Goal: Information Seeking & Learning: Learn about a topic

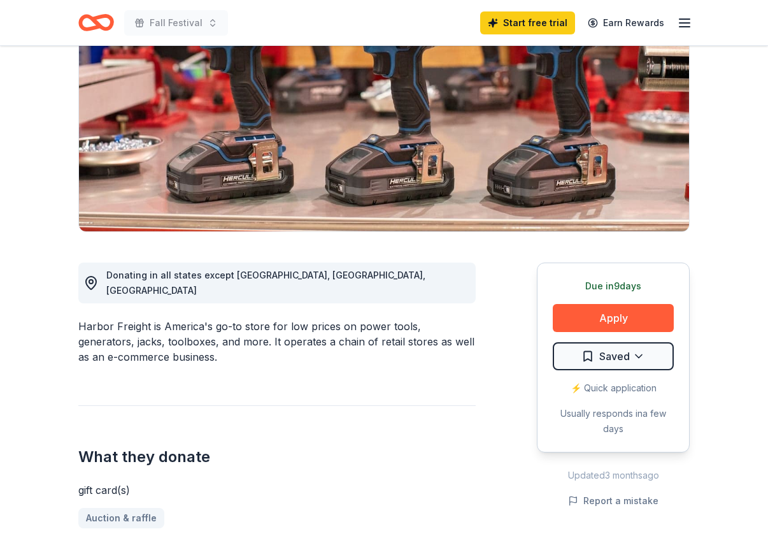
scroll to position [152, 0]
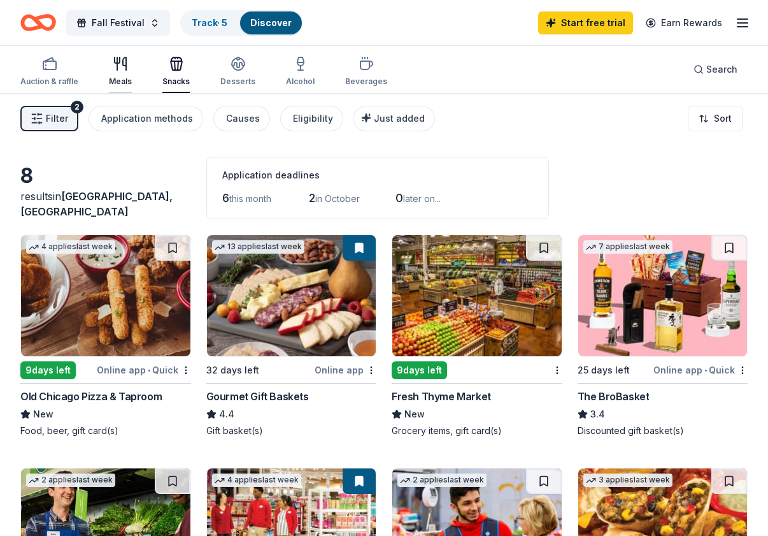
click at [129, 76] on div "Meals" at bounding box center [120, 71] width 23 height 31
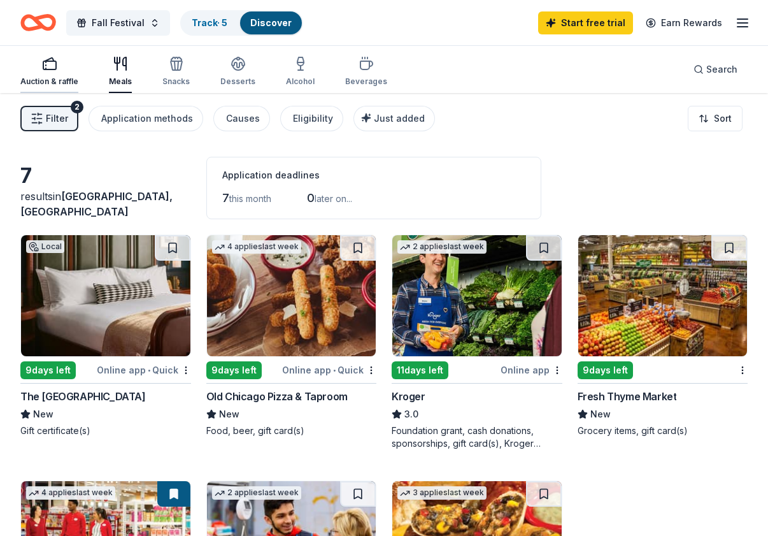
click at [41, 73] on div "Auction & raffle" at bounding box center [49, 71] width 58 height 31
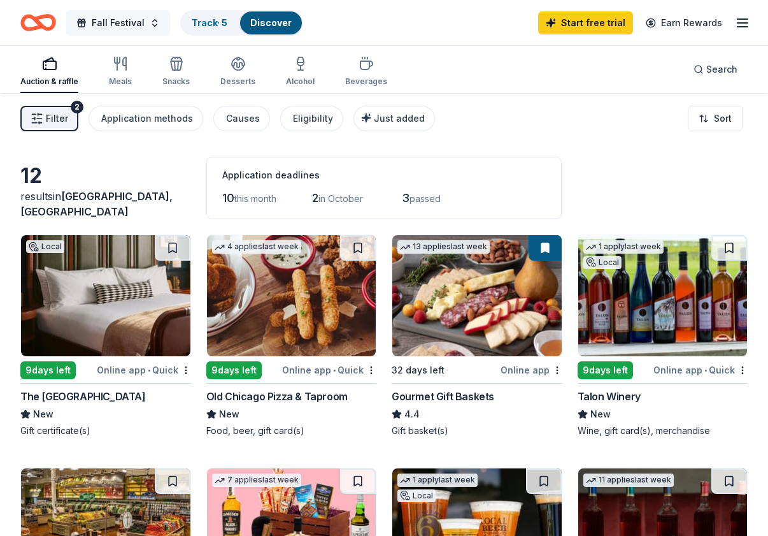
click at [156, 24] on button "Fall Festival" at bounding box center [118, 22] width 104 height 25
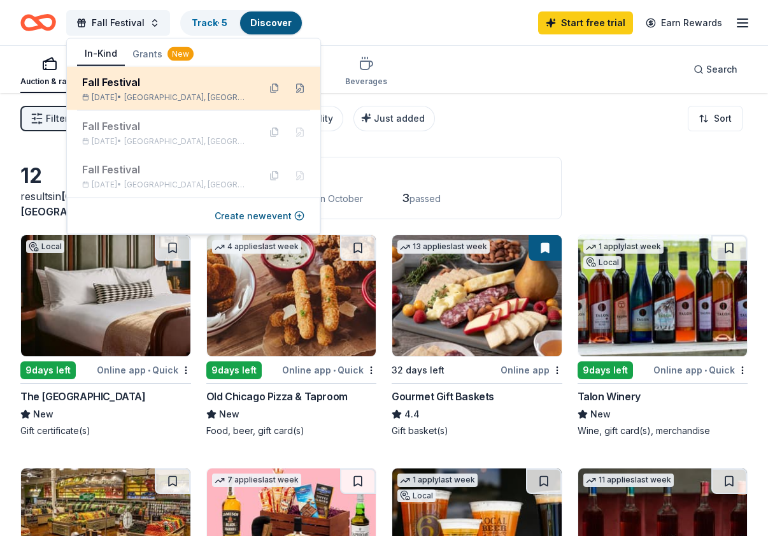
click at [175, 83] on div "Fall Festival" at bounding box center [165, 82] width 167 height 15
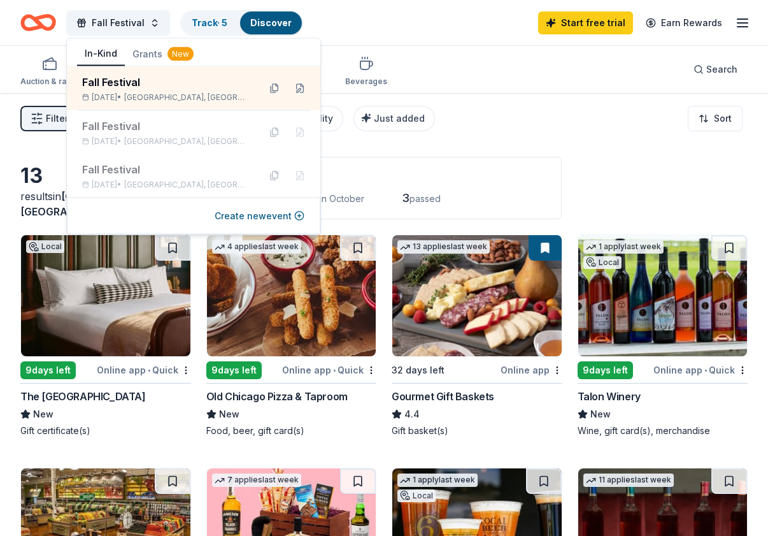
click at [452, 34] on div "Fall Festival Track · 5 Discover Start free trial Earn Rewards" at bounding box center [383, 23] width 727 height 30
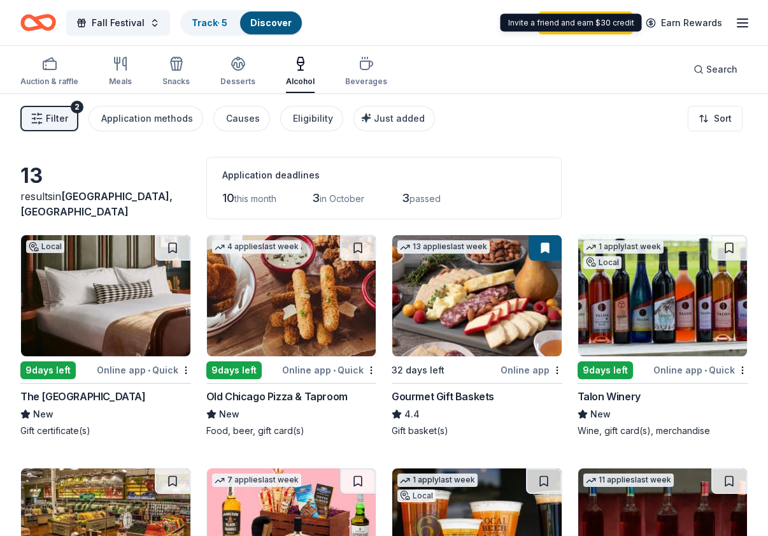
click at [739, 23] on line "button" at bounding box center [743, 23] width 10 height 0
